Goal: Task Accomplishment & Management: Manage account settings

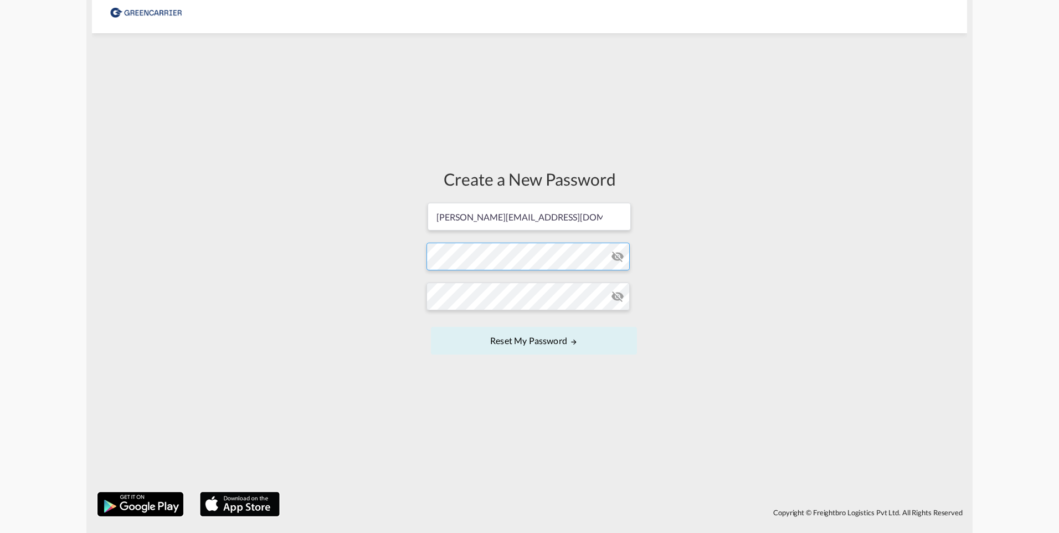
click at [480, 258] on form "sven.sjostrand@spedman.se Password must contain the following: A special charac…" at bounding box center [530, 280] width 206 height 156
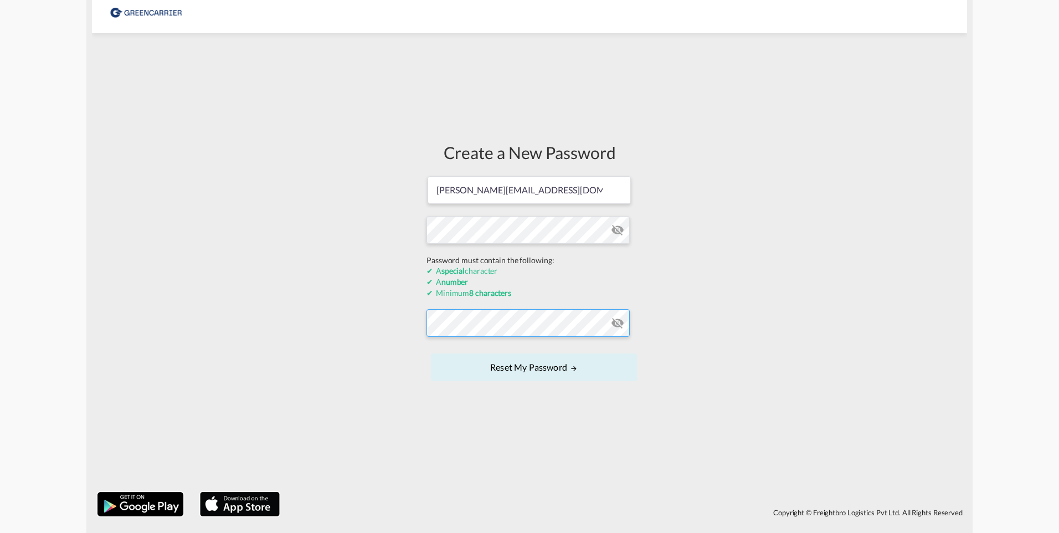
click at [487, 329] on form "sven.sjostrand@spedman.se Password must contain the following: A special charac…" at bounding box center [530, 279] width 206 height 209
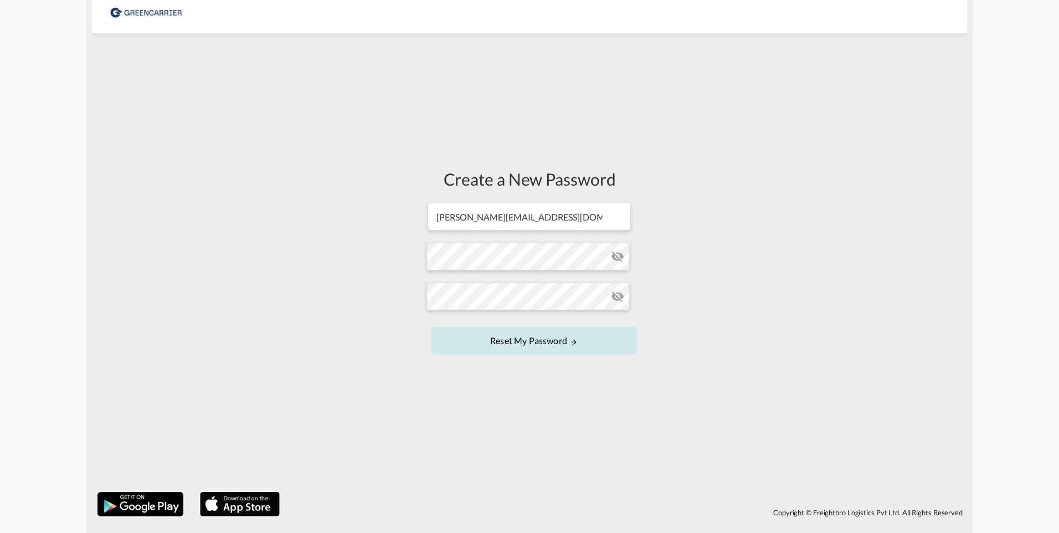
click at [528, 334] on button "Reset my password" at bounding box center [534, 341] width 206 height 28
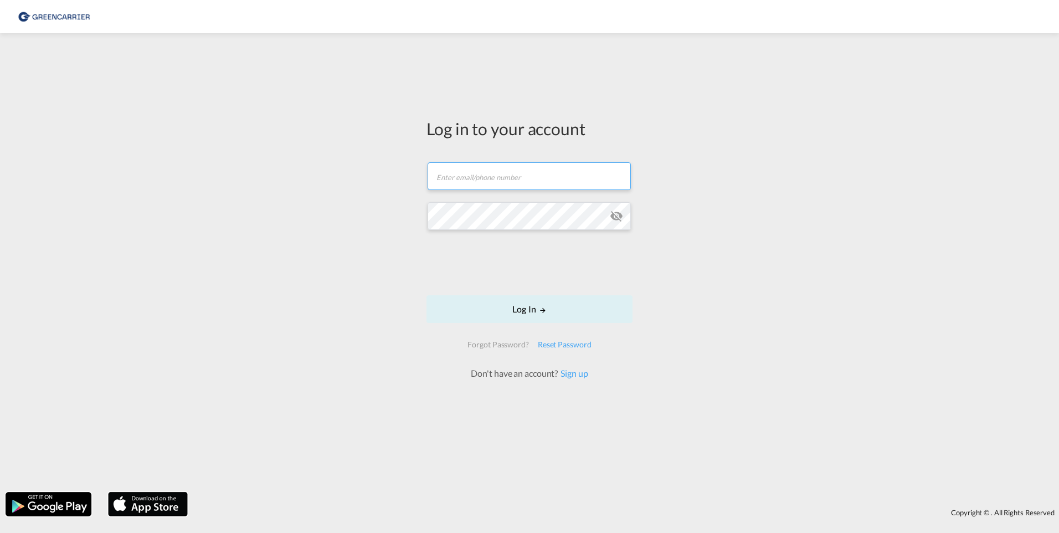
type input "sven.sjostrand@spedman.se"
click at [528, 310] on button "Log In" at bounding box center [530, 309] width 206 height 28
